Goal: Information Seeking & Learning: Learn about a topic

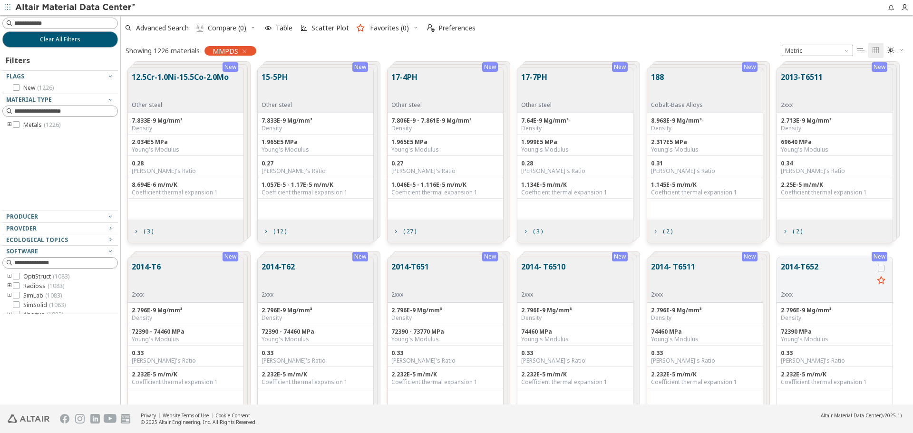
scroll to position [337, 785]
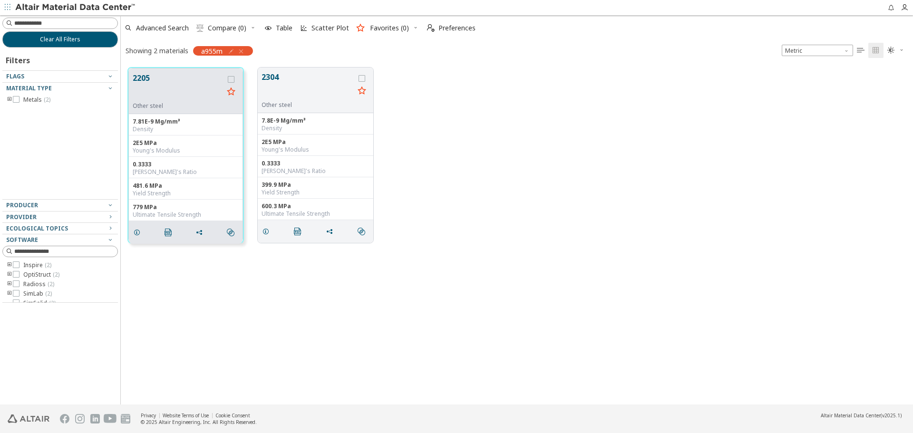
scroll to position [337, 785]
click at [78, 45] on button "Clear All Filters" at bounding box center [60, 39] width 116 height 16
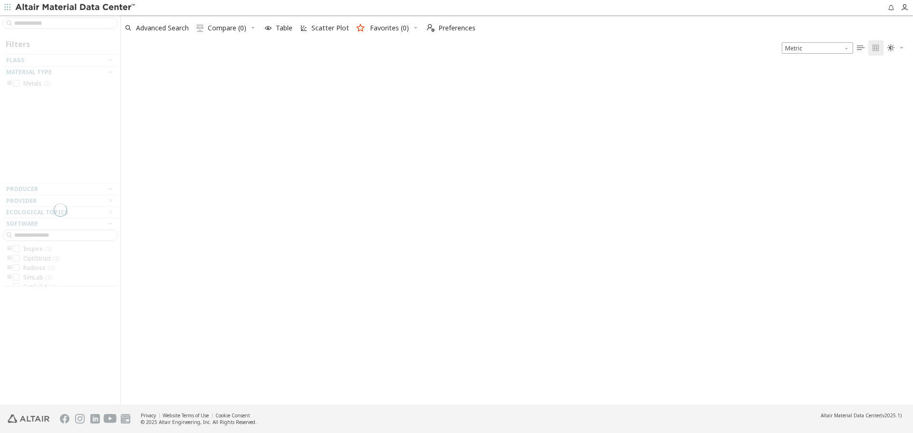
scroll to position [342, 785]
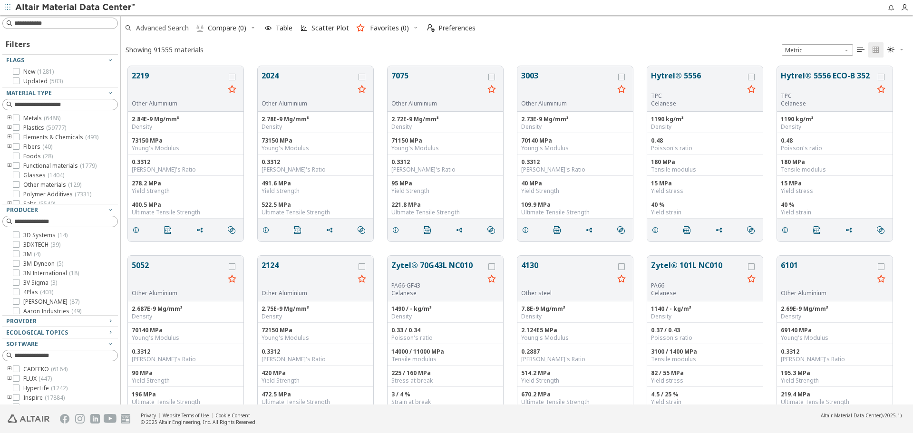
click at [180, 30] on span "Advanced Search" at bounding box center [162, 28] width 53 height 7
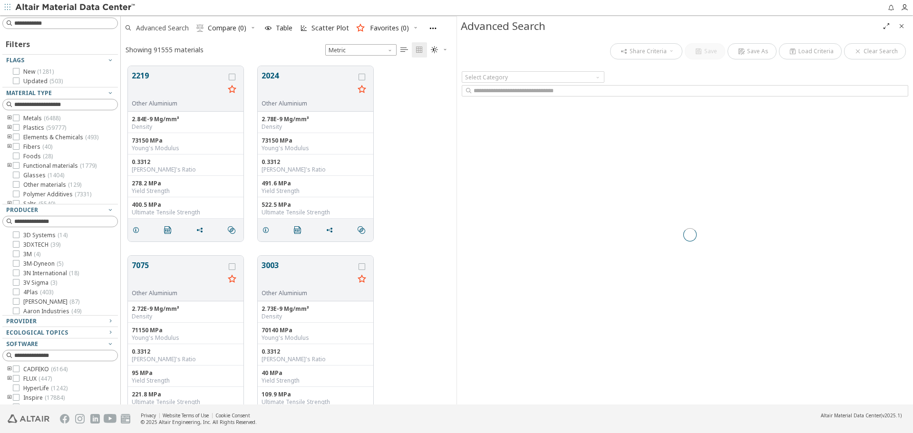
scroll to position [339, 329]
click at [136, 92] on button "2219" at bounding box center [178, 85] width 93 height 30
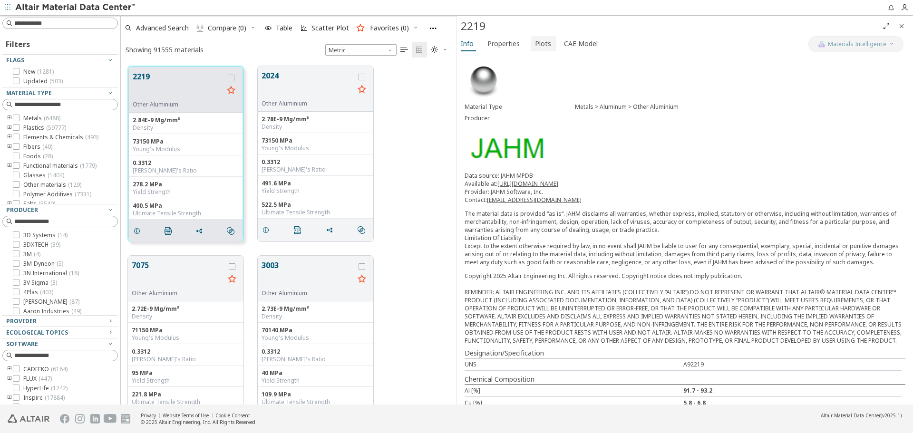
click at [539, 45] on span "Plots" at bounding box center [543, 43] width 16 height 15
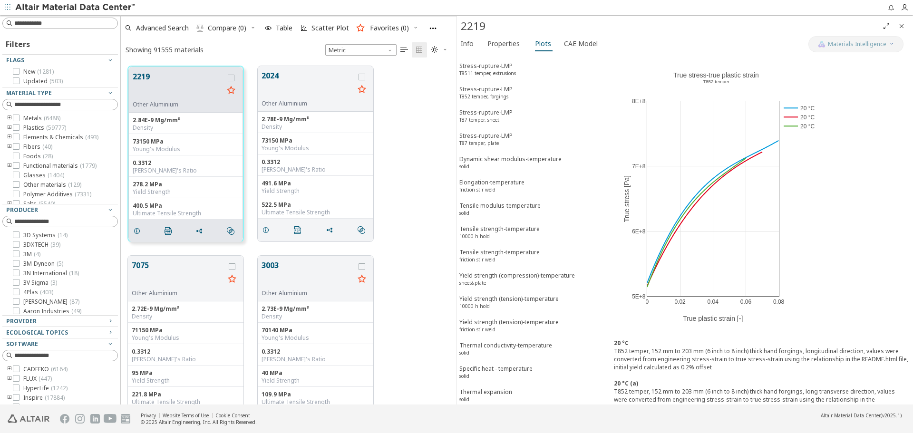
scroll to position [4321, 0]
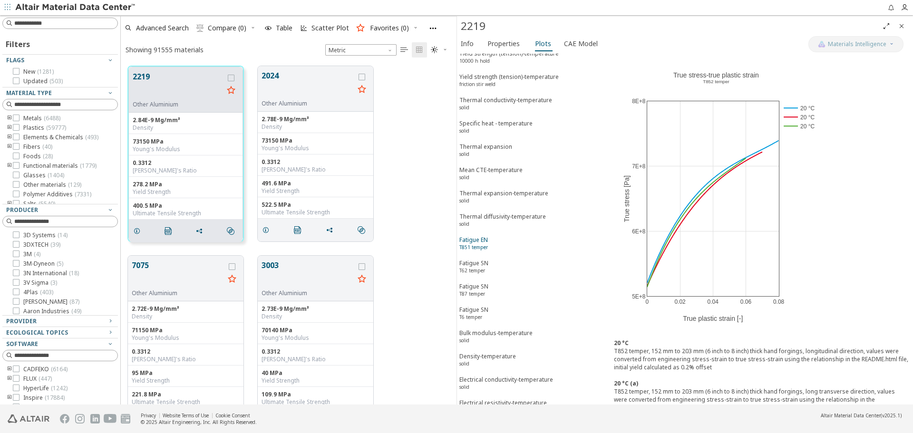
click at [501, 236] on span "Fatigue EN T851 temper" at bounding box center [532, 245] width 147 height 18
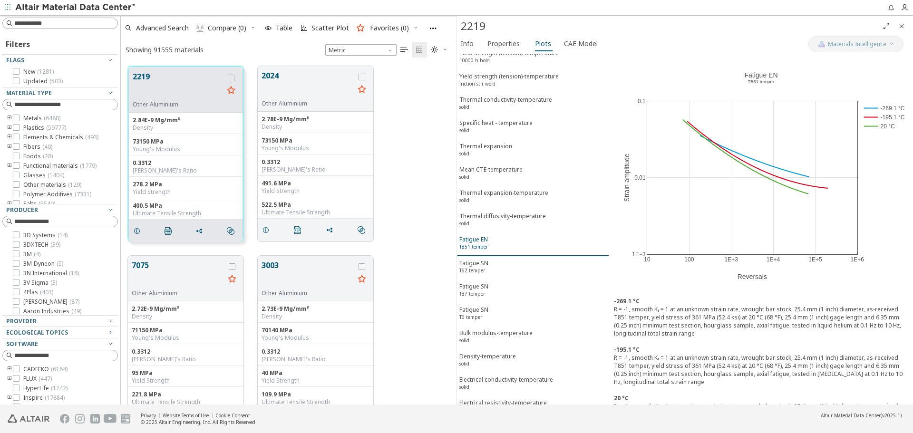
scroll to position [4321, 0]
click at [499, 260] on span "Fatigue SN T62 temper" at bounding box center [532, 269] width 147 height 18
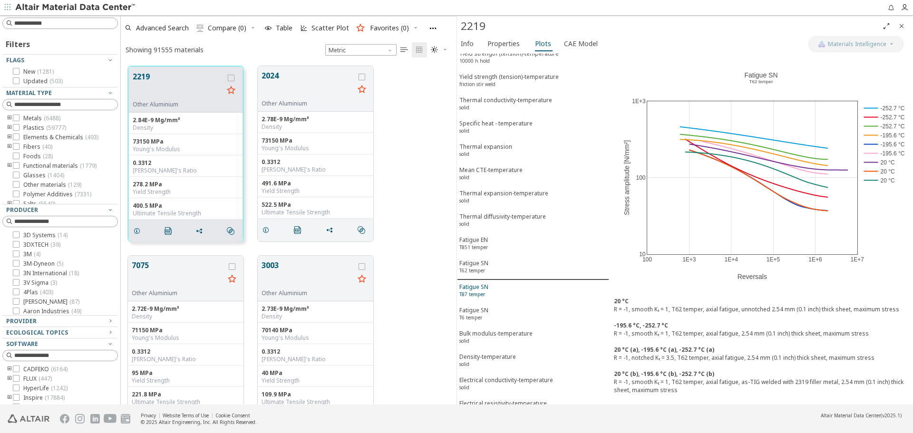
click at [498, 283] on span "Fatigue SN T87 temper" at bounding box center [532, 292] width 147 height 18
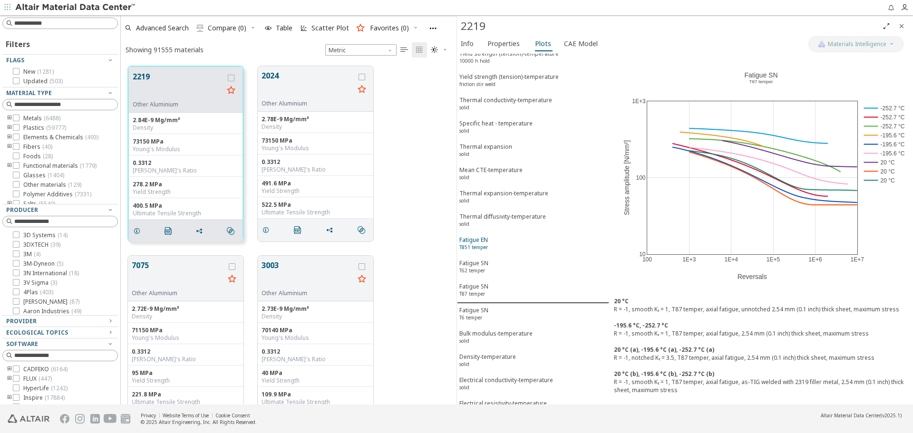
click at [505, 236] on span "Fatigue EN T851 temper" at bounding box center [532, 245] width 147 height 18
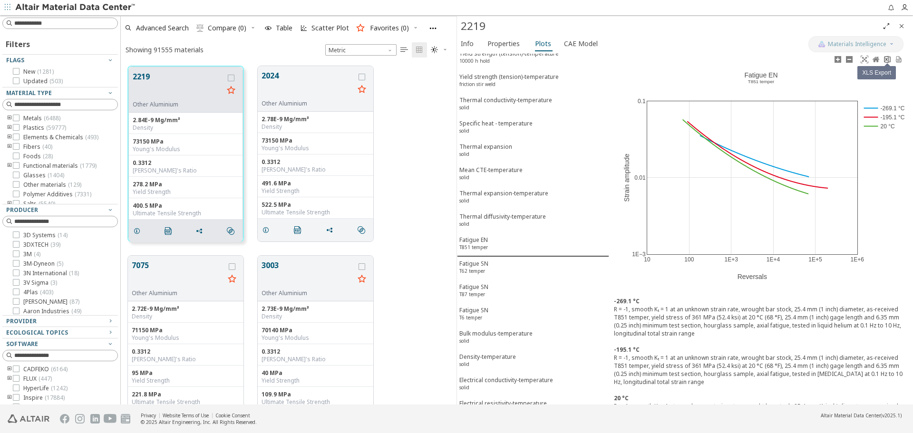
click at [886, 63] on icon at bounding box center [887, 59] width 6 height 7
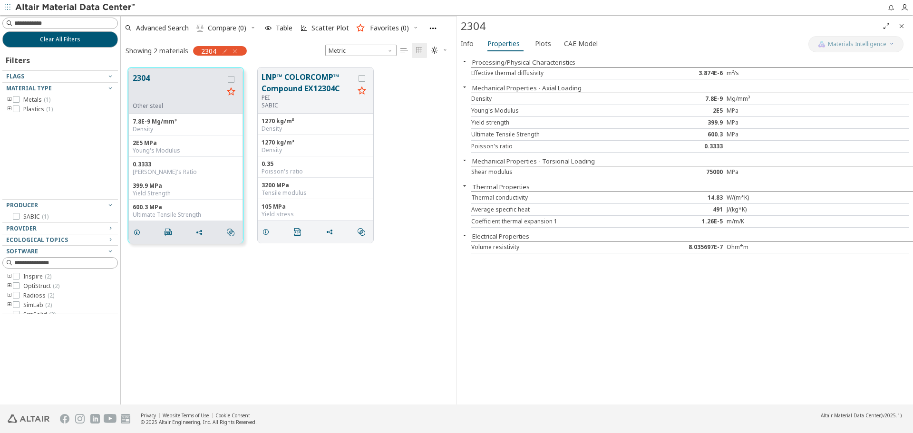
scroll to position [337, 329]
drag, startPoint x: 461, startPoint y: 24, endPoint x: 489, endPoint y: 22, distance: 28.1
click at [489, 22] on div "2304" at bounding box center [670, 26] width 418 height 15
copy div "2304"
